Goal: Transaction & Acquisition: Purchase product/service

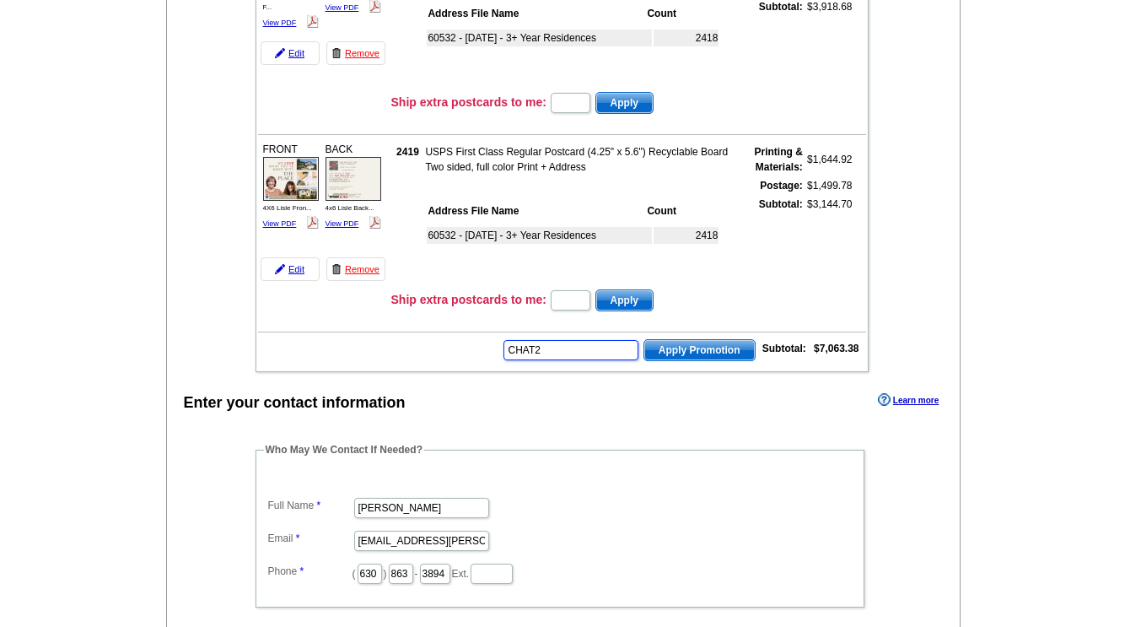
type input "CHAT20"
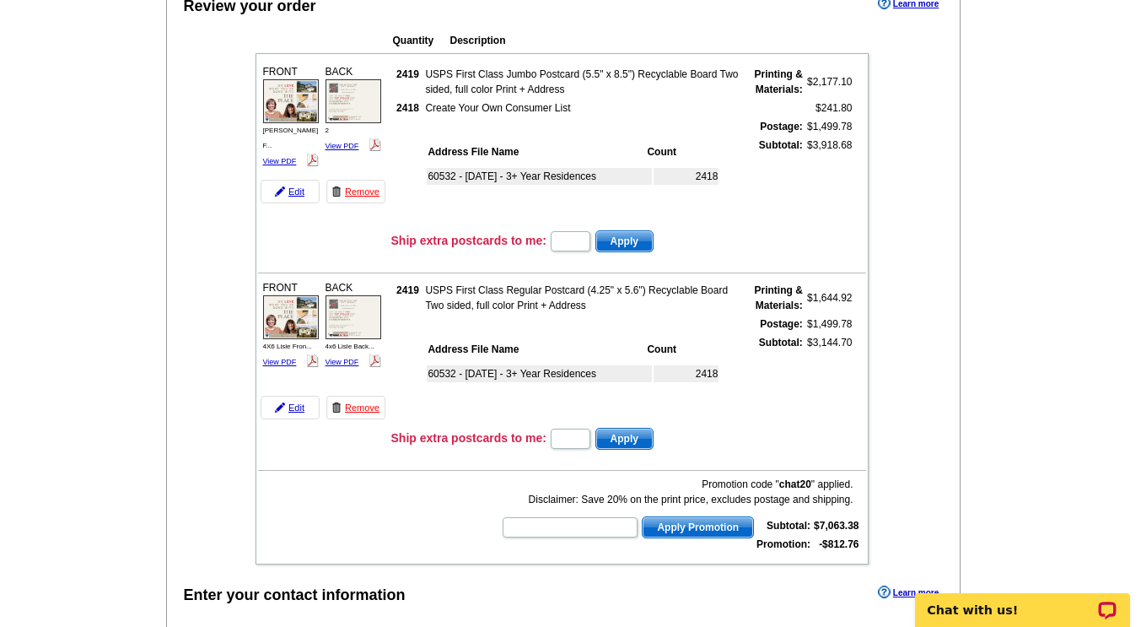
click at [290, 197] on link "Edit" at bounding box center [290, 192] width 59 height 24
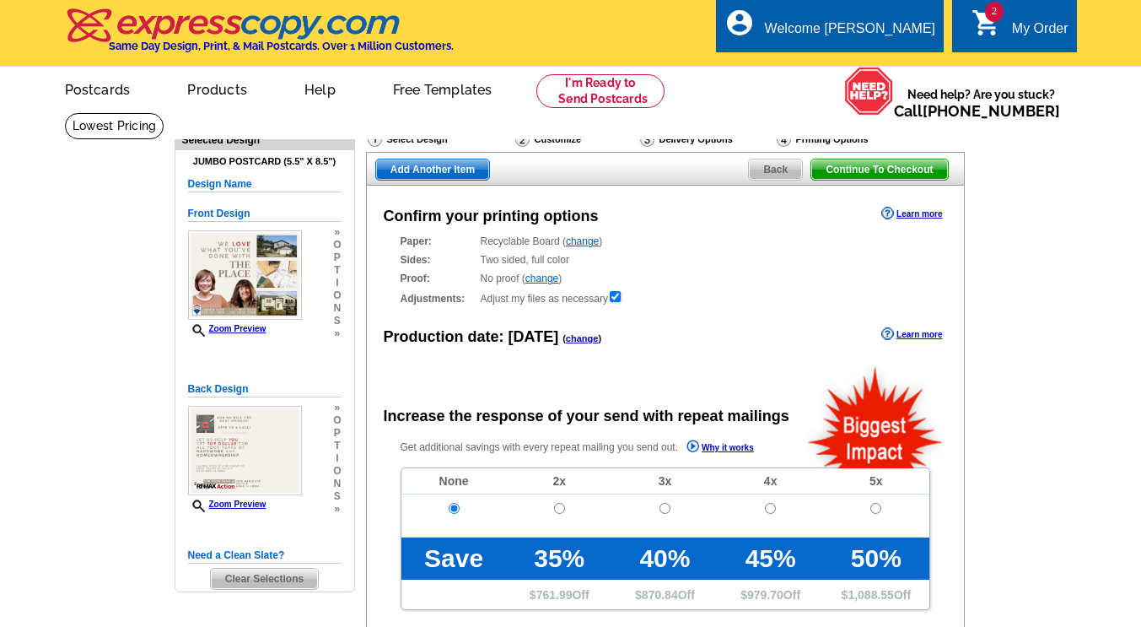
radio input "false"
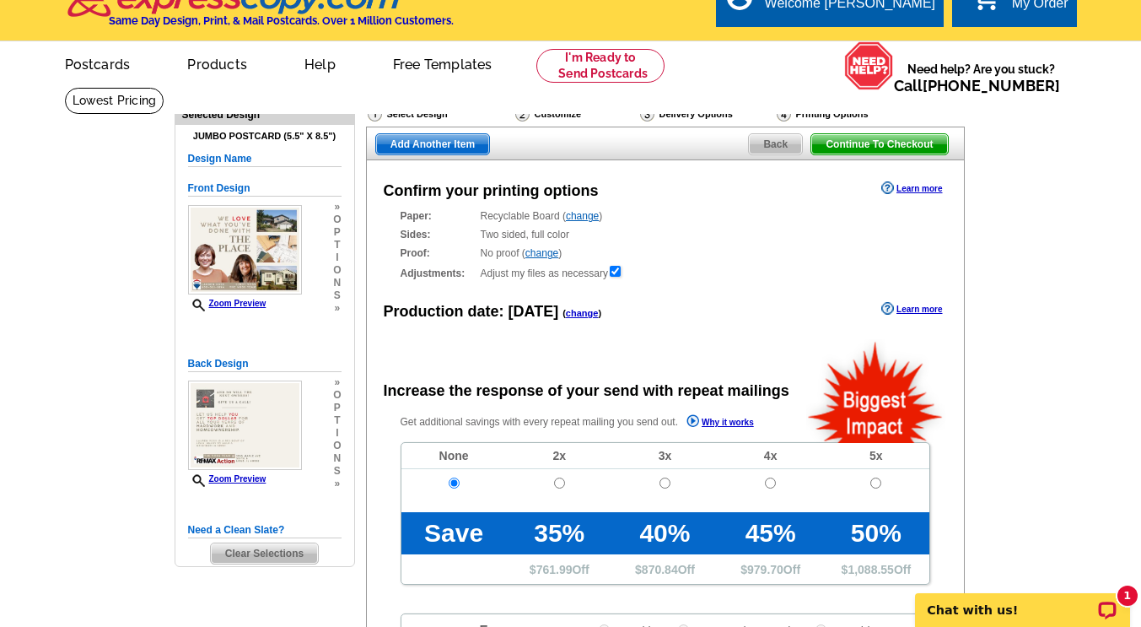
scroll to position [24, 0]
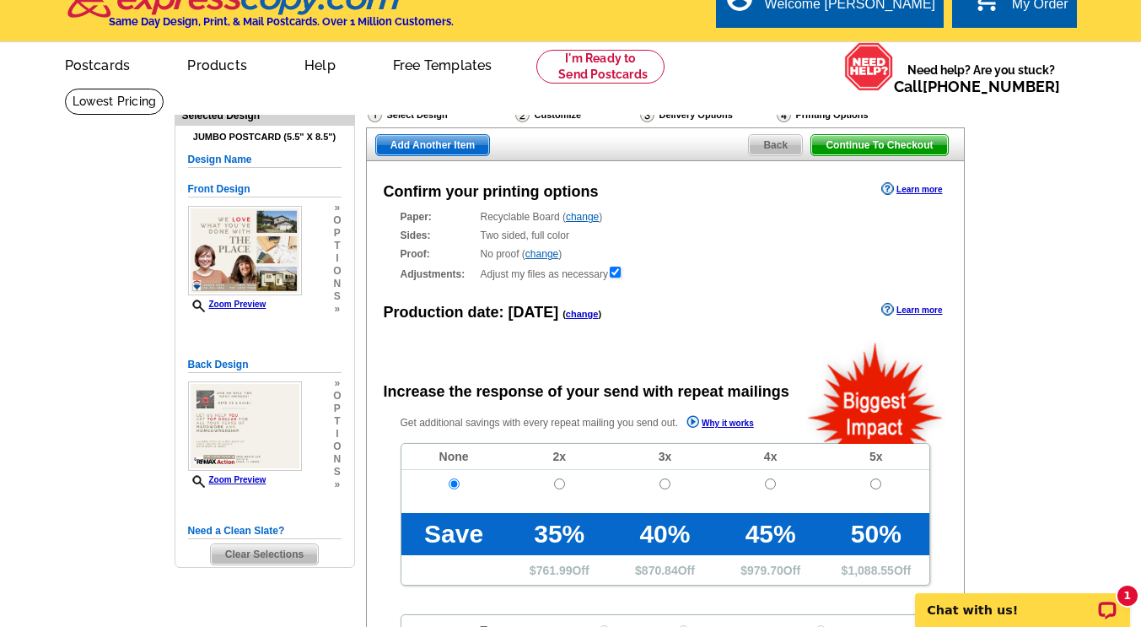
click at [691, 114] on div "Delivery Options" at bounding box center [707, 116] width 137 height 21
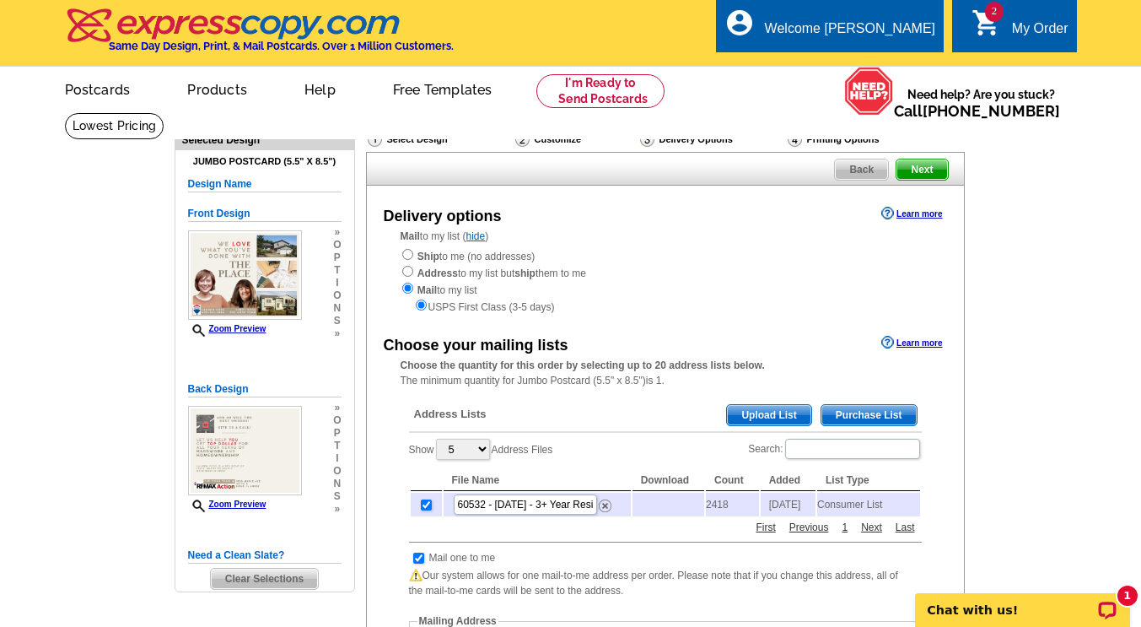
click at [526, 142] on img at bounding box center [522, 139] width 14 height 15
click at [872, 163] on span "Back" at bounding box center [861, 169] width 53 height 20
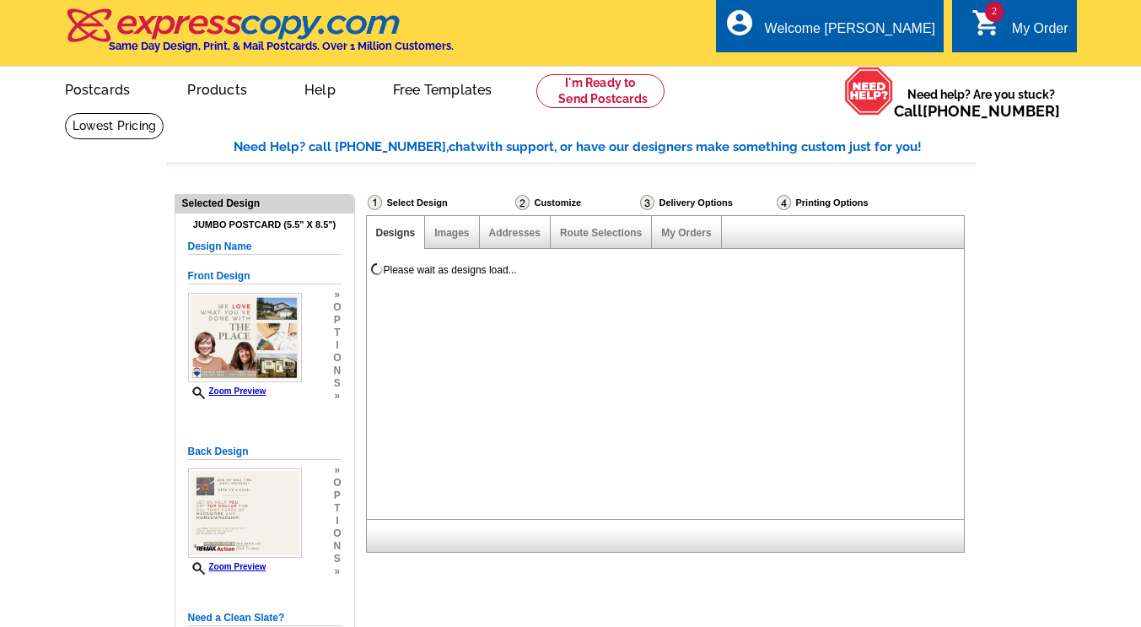
select select "785"
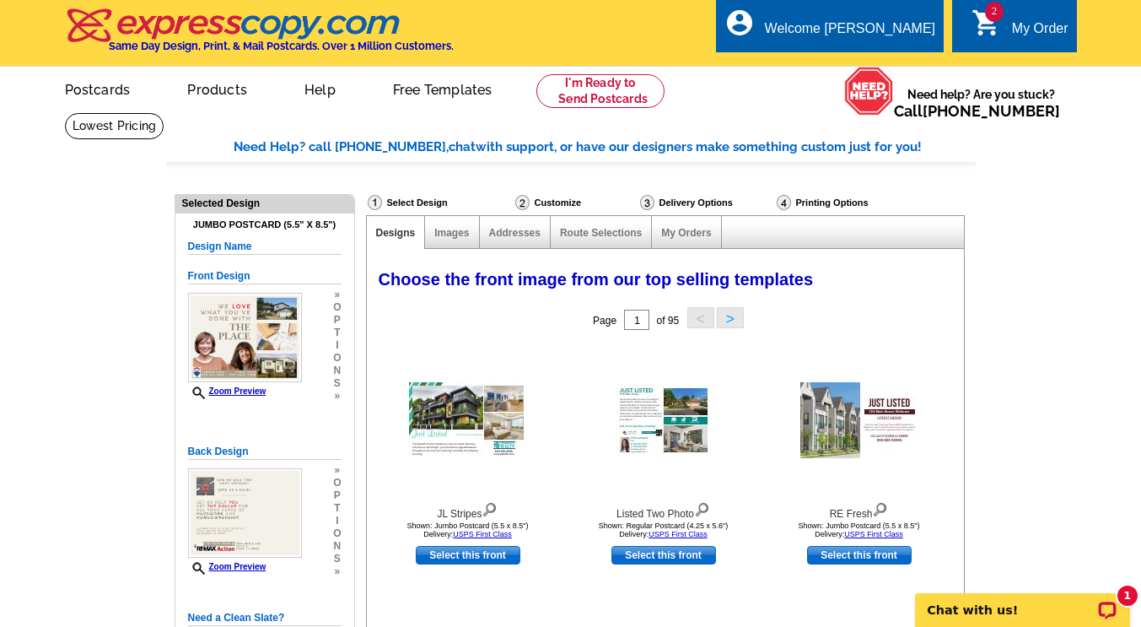
click at [1009, 31] on link "2 shopping_cart My Order" at bounding box center [1020, 29] width 97 height 21
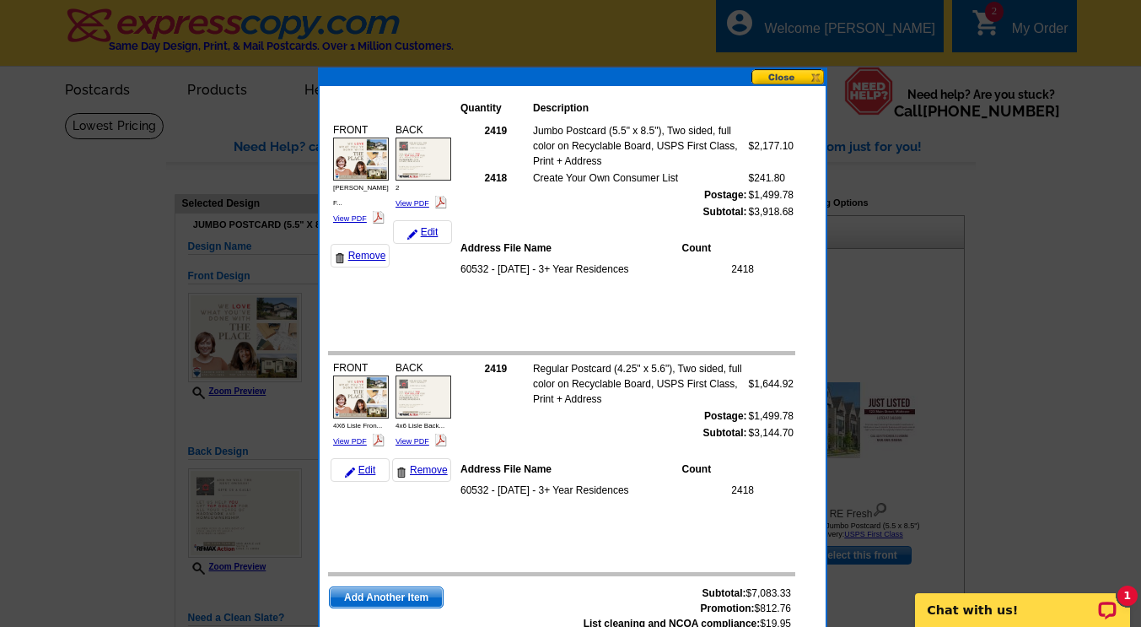
click at [785, 78] on button at bounding box center [789, 77] width 74 height 16
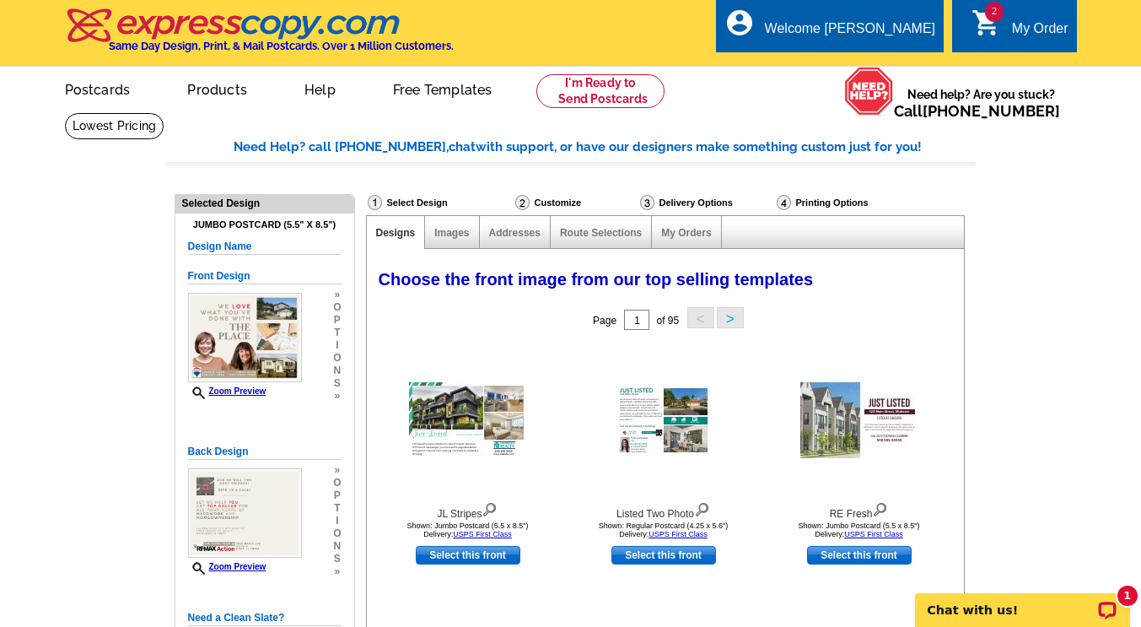
click at [1022, 19] on div "2 shopping_cart My Order" at bounding box center [1014, 25] width 124 height 53
click at [998, 24] on icon "shopping_cart" at bounding box center [987, 23] width 30 height 30
